Goal: Information Seeking & Learning: Learn about a topic

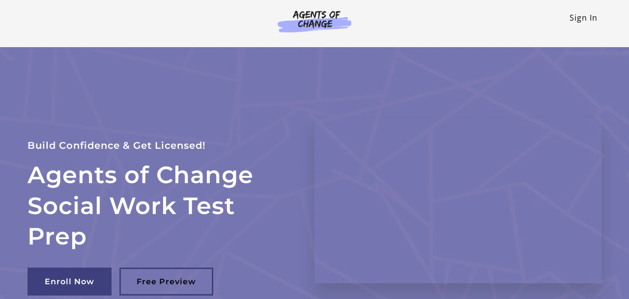
click at [584, 17] on link "Sign In" at bounding box center [583, 17] width 28 height 11
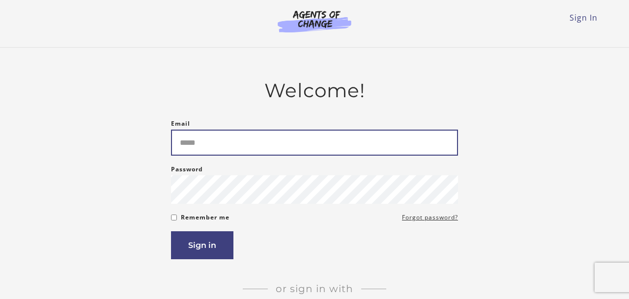
type input "**********"
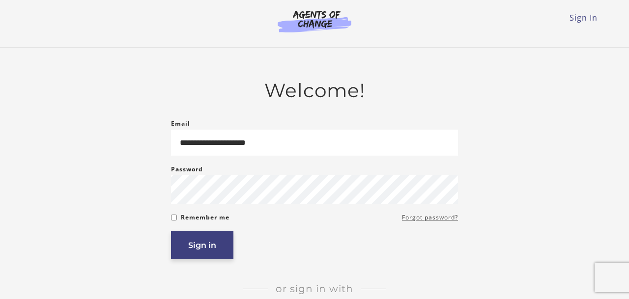
click at [199, 242] on button "Sign in" at bounding box center [202, 245] width 62 height 28
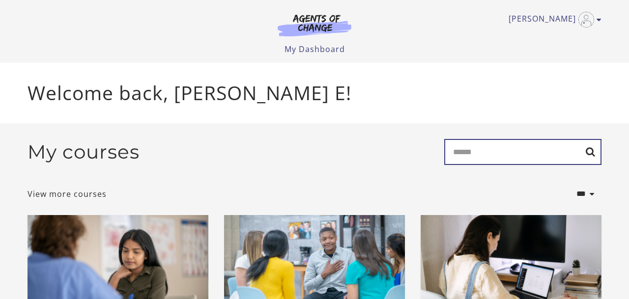
click at [473, 160] on input "Search" at bounding box center [522, 152] width 157 height 26
type input "*******"
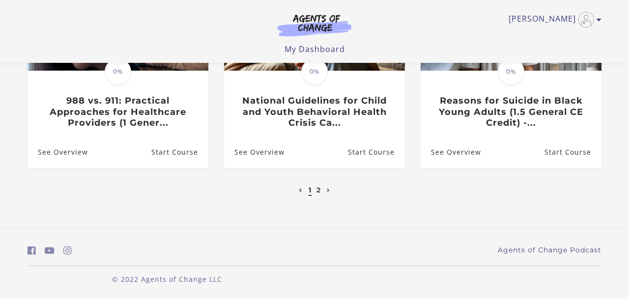
scroll to position [411, 0]
click at [318, 191] on link "2" at bounding box center [318, 190] width 4 height 9
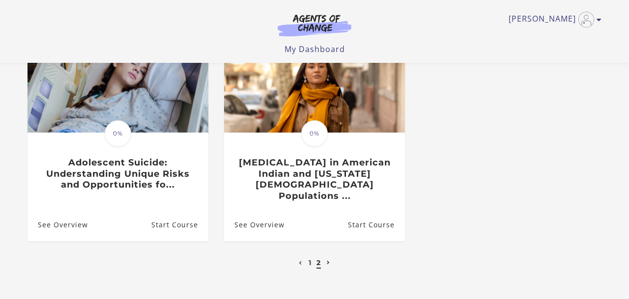
scroll to position [134, 0]
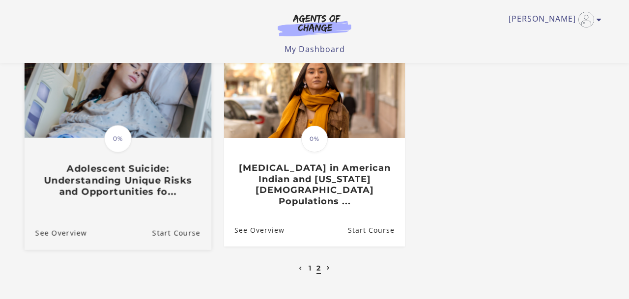
click at [106, 172] on h3 "Adolescent Suicide: Understanding Unique Risks and Opportunities fo..." at bounding box center [117, 180] width 165 height 34
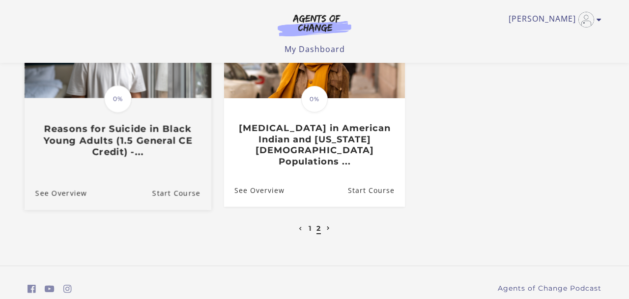
scroll to position [171, 0]
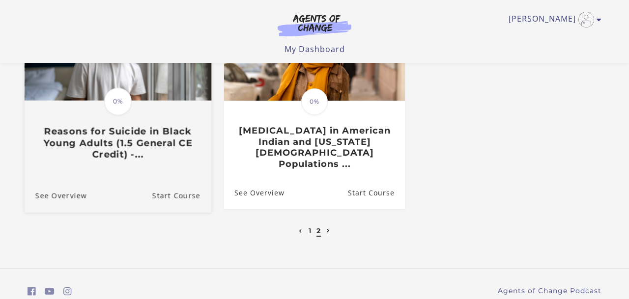
click at [128, 134] on h3 "Reasons for Suicide in Black Young Adults (1.5 General CE Credit) -..." at bounding box center [117, 143] width 165 height 34
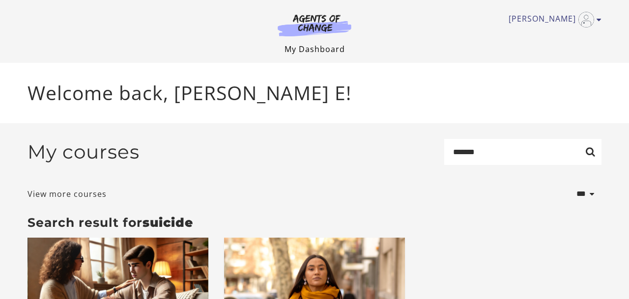
click at [303, 50] on link "My Dashboard" at bounding box center [314, 49] width 60 height 11
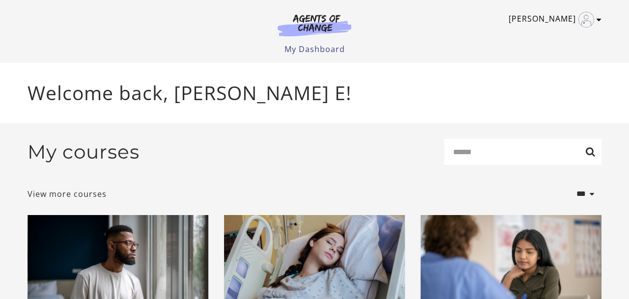
click at [596, 20] on icon "Toggle menu" at bounding box center [598, 20] width 5 height 8
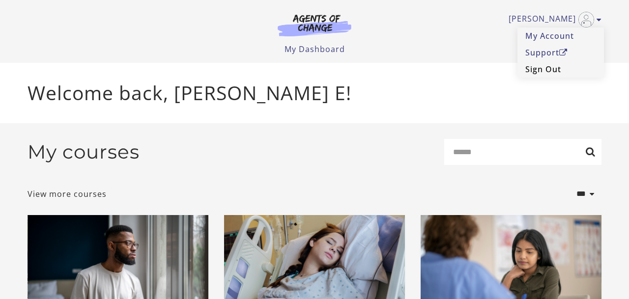
click at [558, 69] on link "Sign Out" at bounding box center [560, 69] width 86 height 17
